Goal: Information Seeking & Learning: Learn about a topic

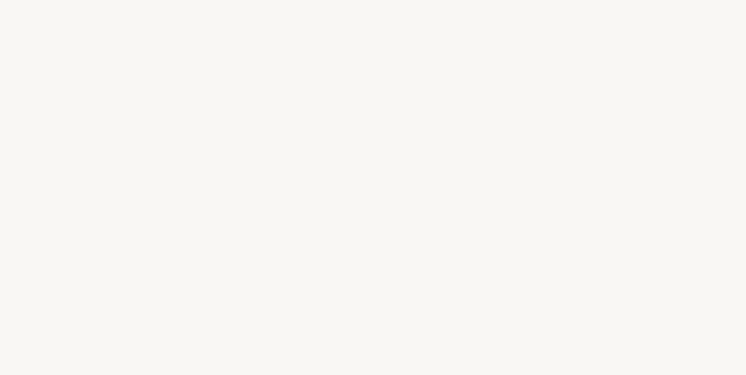
select select "FR"
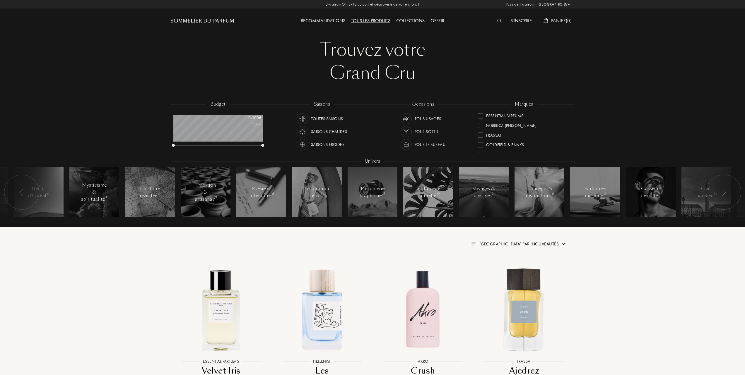
scroll to position [117, 0]
click at [483, 142] on div at bounding box center [480, 144] width 5 height 5
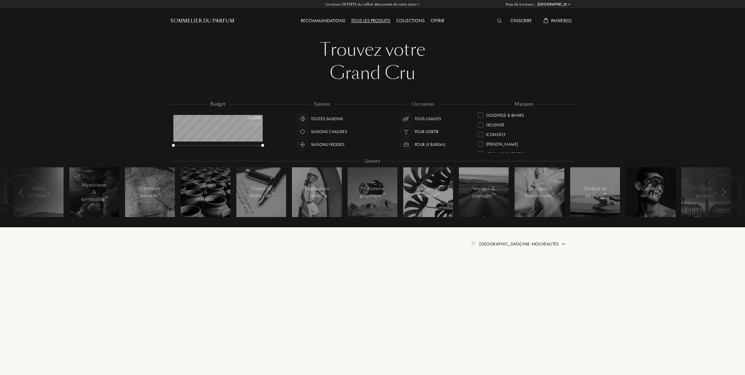
scroll to position [0, 0]
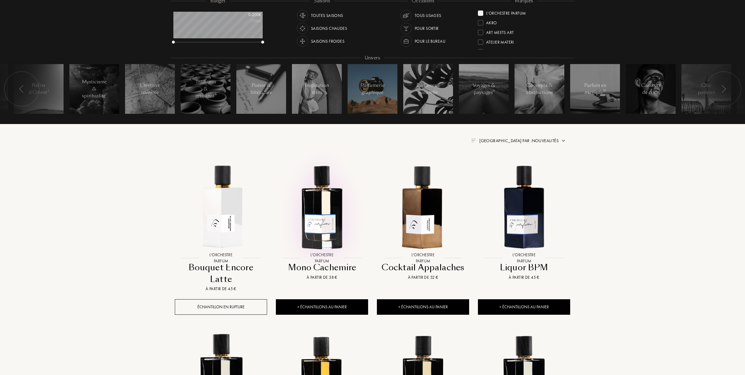
scroll to position [117, 0]
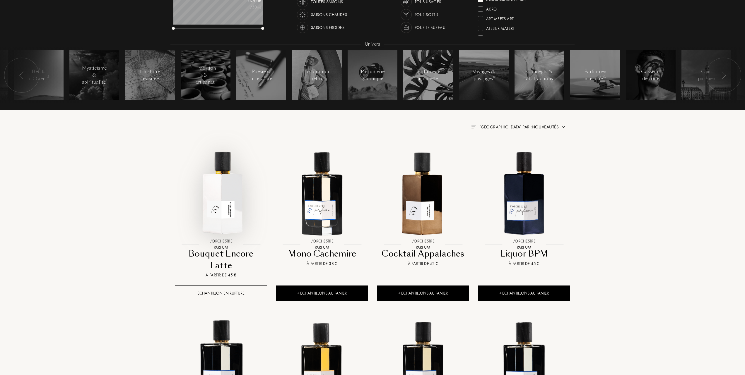
click at [226, 206] on img at bounding box center [220, 192] width 91 height 91
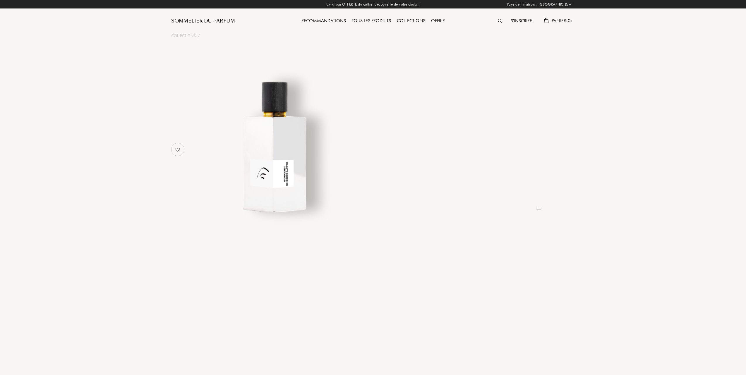
select select "FR"
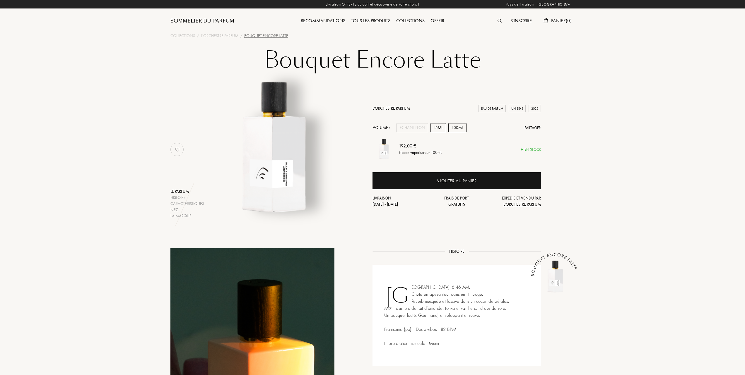
click at [441, 128] on div "15mL" at bounding box center [438, 127] width 16 height 9
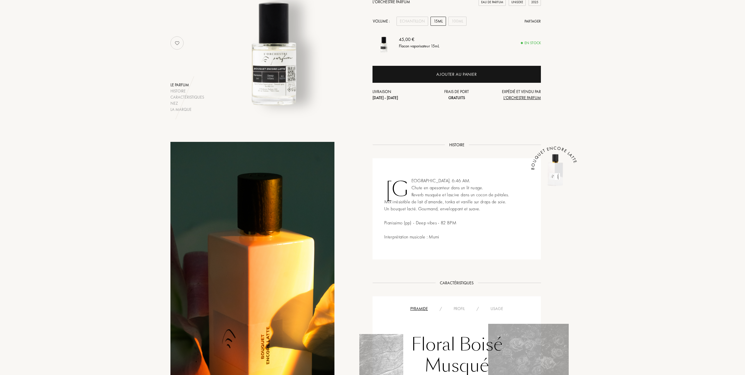
scroll to position [78, 0]
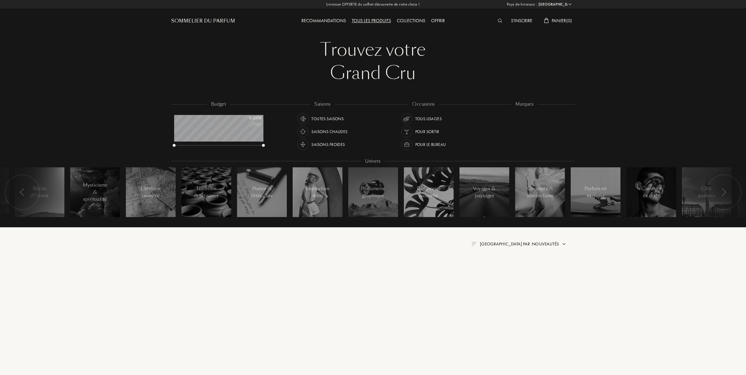
select select "FR"
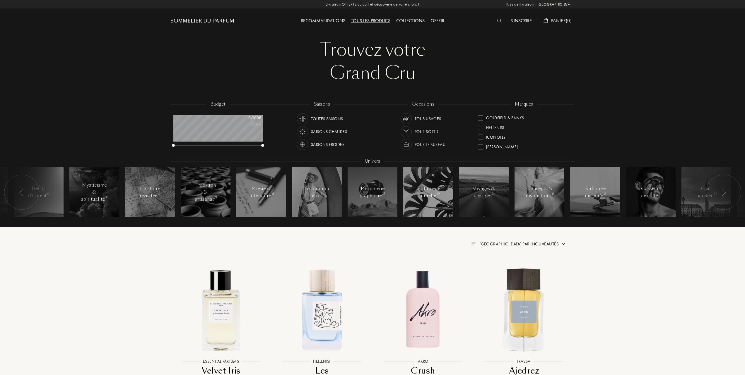
scroll to position [144, 0]
click at [480, 114] on div "L'Orchestre Parfum" at bounding box center [502, 116] width 48 height 8
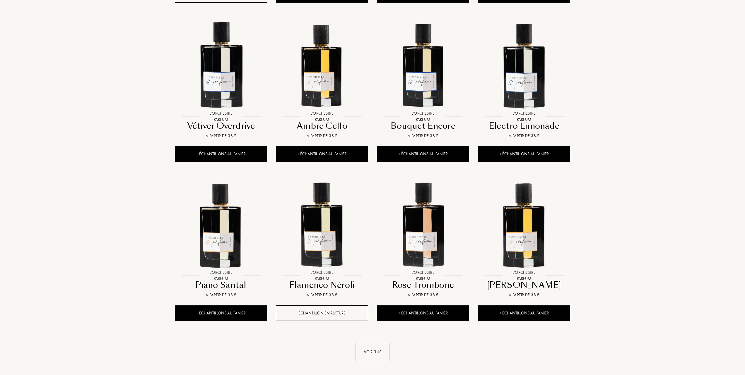
scroll to position [429, 0]
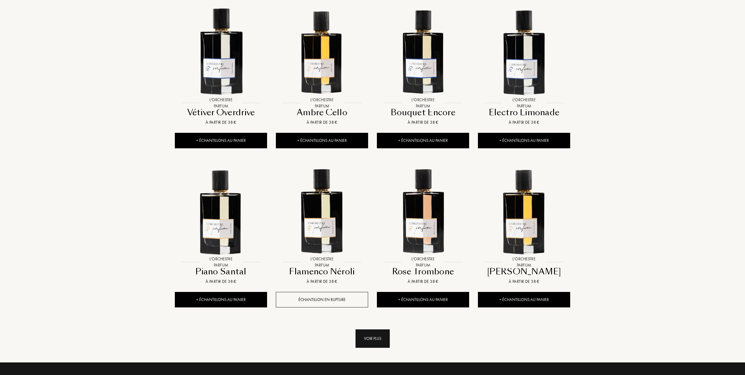
click at [364, 330] on div "Voir plus" at bounding box center [372, 339] width 34 height 18
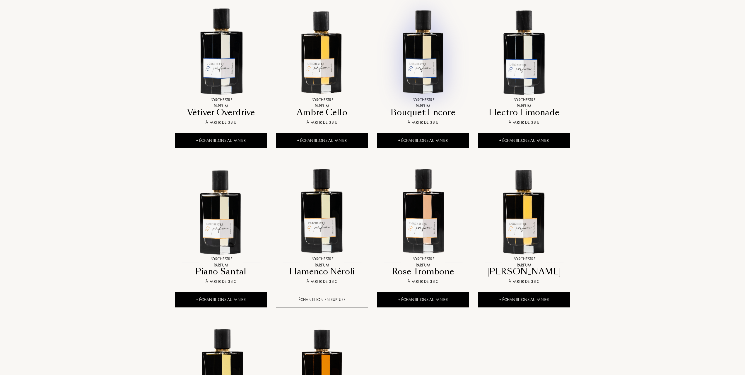
click at [429, 62] on img at bounding box center [422, 51] width 91 height 91
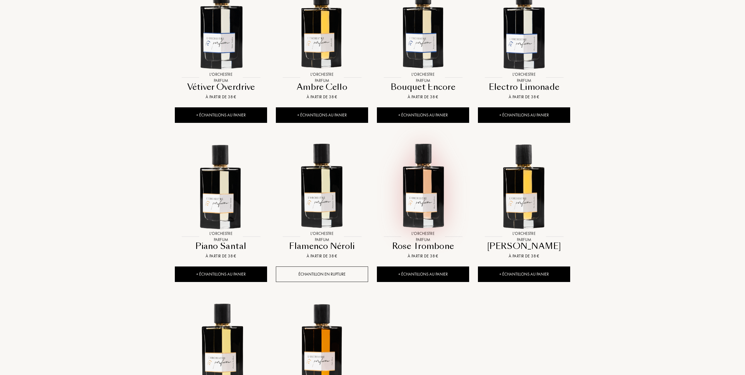
scroll to position [468, 0]
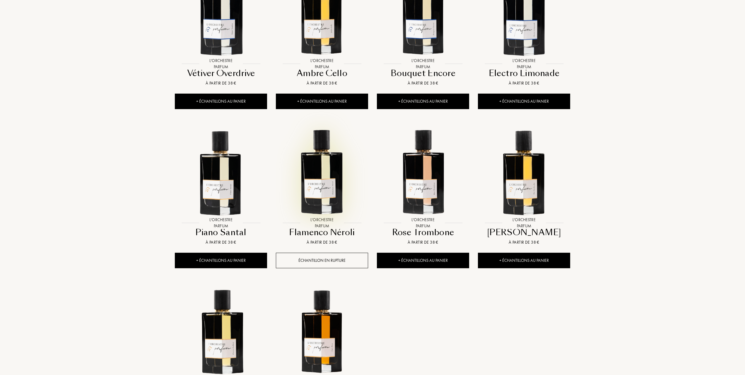
click at [325, 172] on img at bounding box center [321, 171] width 91 height 91
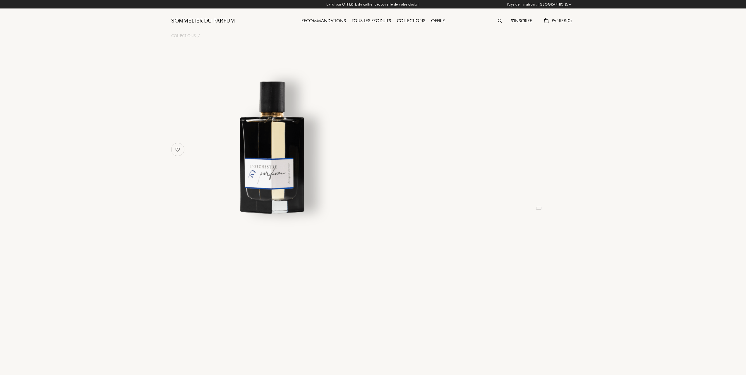
select select "FR"
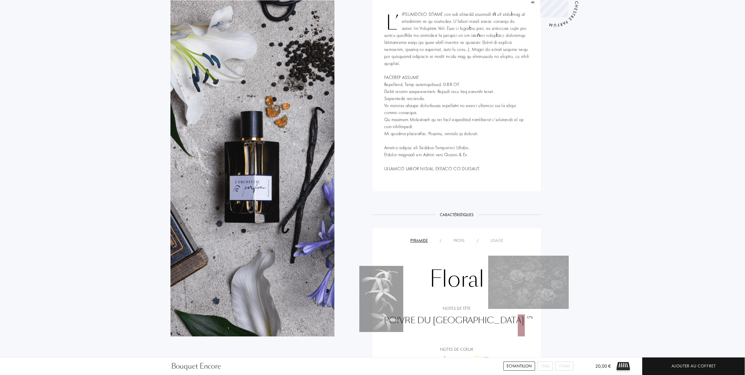
scroll to position [78, 0]
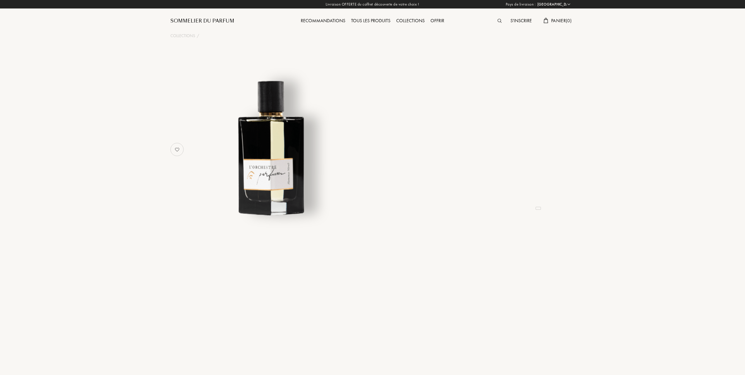
select select "FR"
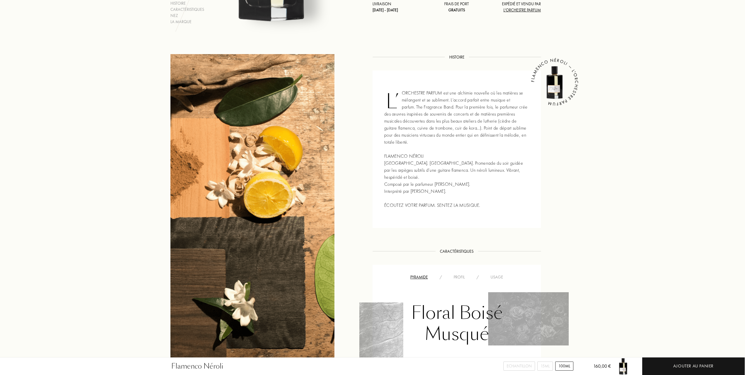
scroll to position [195, 0]
click at [494, 275] on div "Usage" at bounding box center [496, 277] width 24 height 6
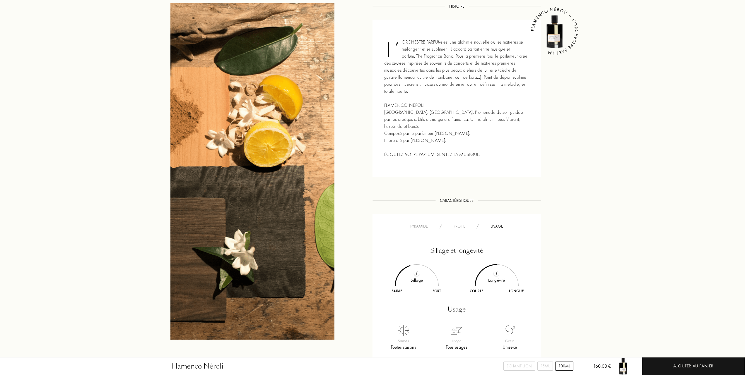
scroll to position [273, 0]
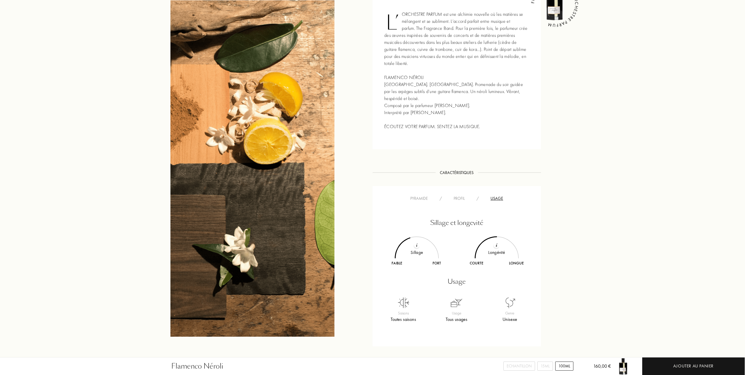
click at [420, 200] on div "Pyramide" at bounding box center [418, 198] width 29 height 6
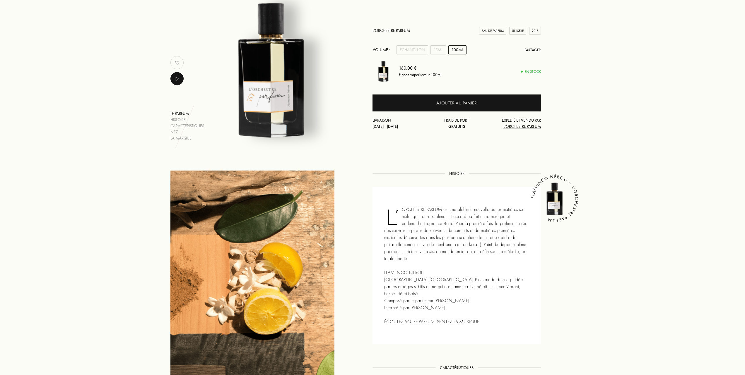
scroll to position [0, 0]
